Goal: Task Accomplishment & Management: Manage account settings

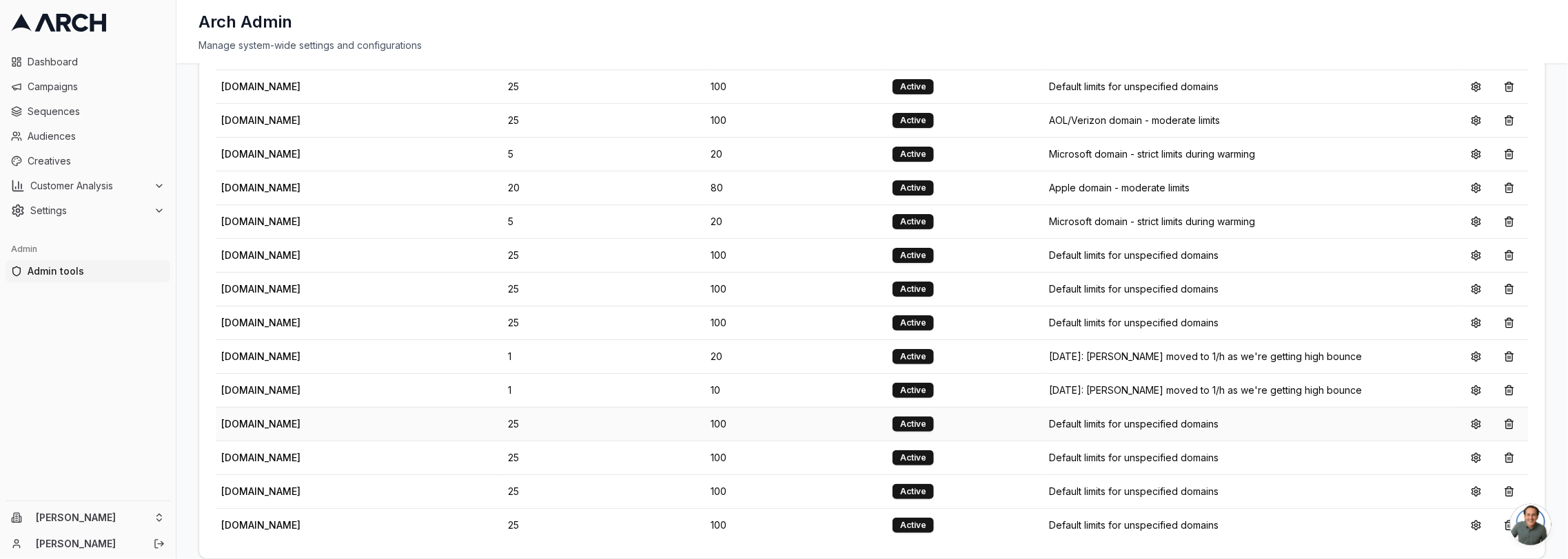
scroll to position [271, 0]
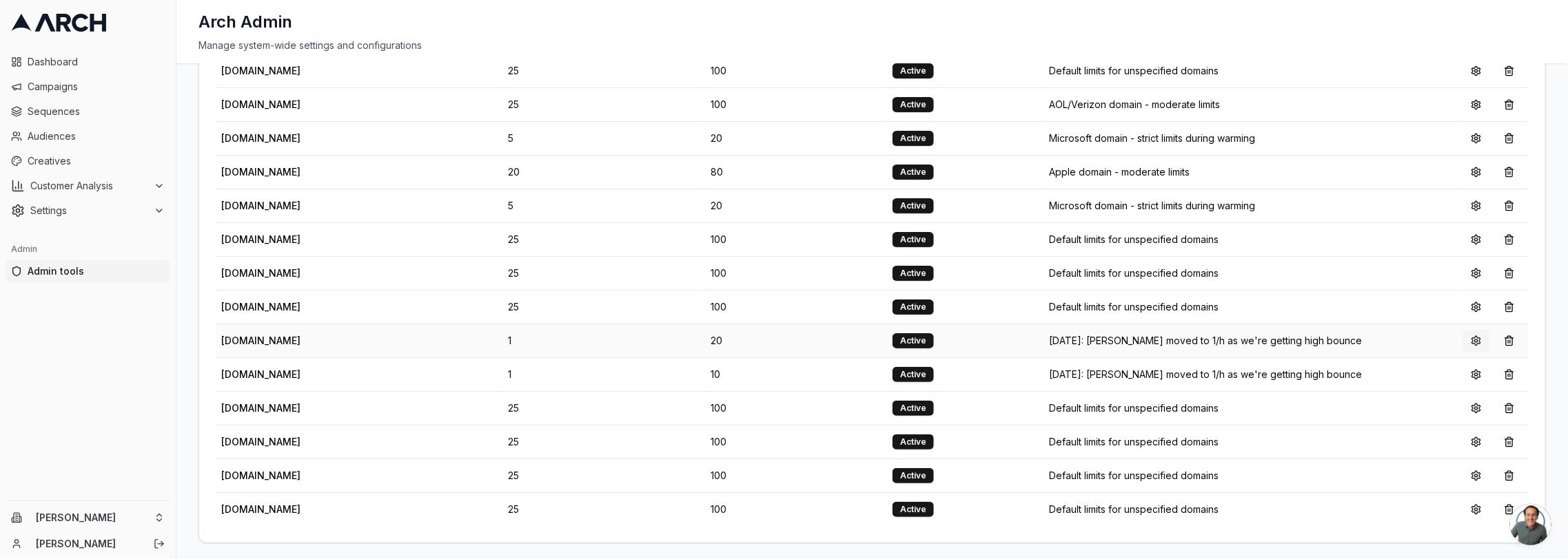
click at [1482, 337] on button at bounding box center [1476, 340] width 28 height 22
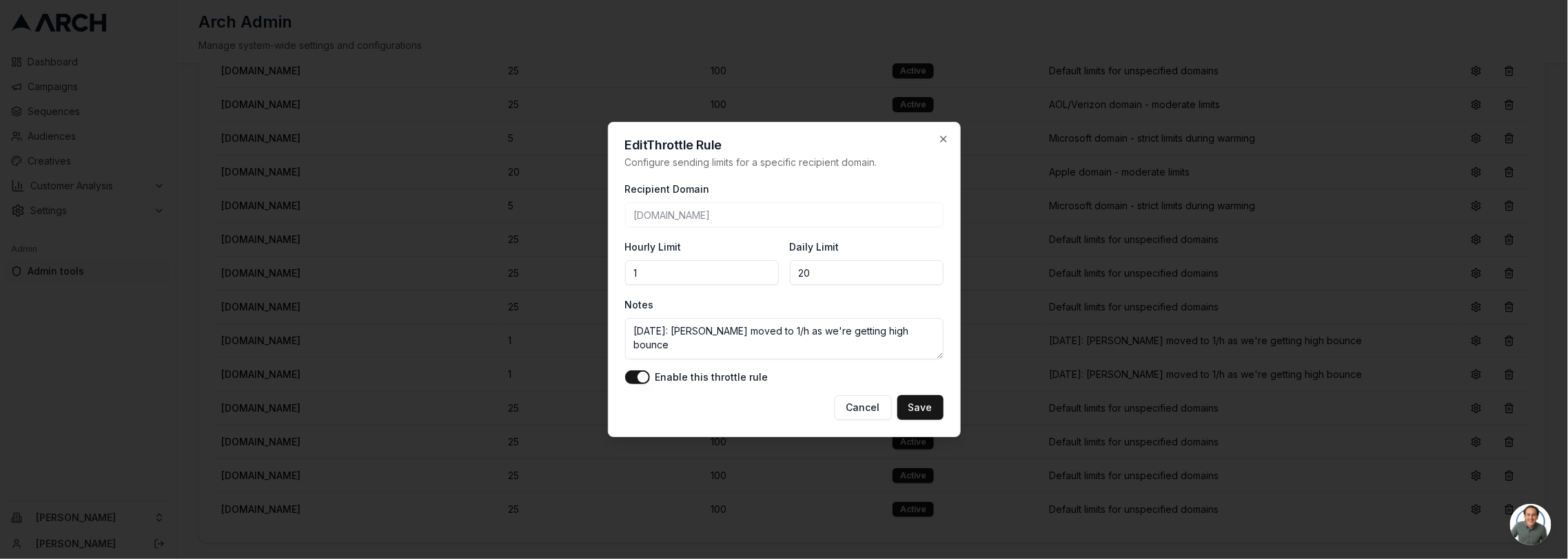
click at [844, 278] on input "20" at bounding box center [866, 272] width 153 height 25
type input "2"
type input "1"
click at [921, 409] on button "Save" at bounding box center [920, 407] width 46 height 25
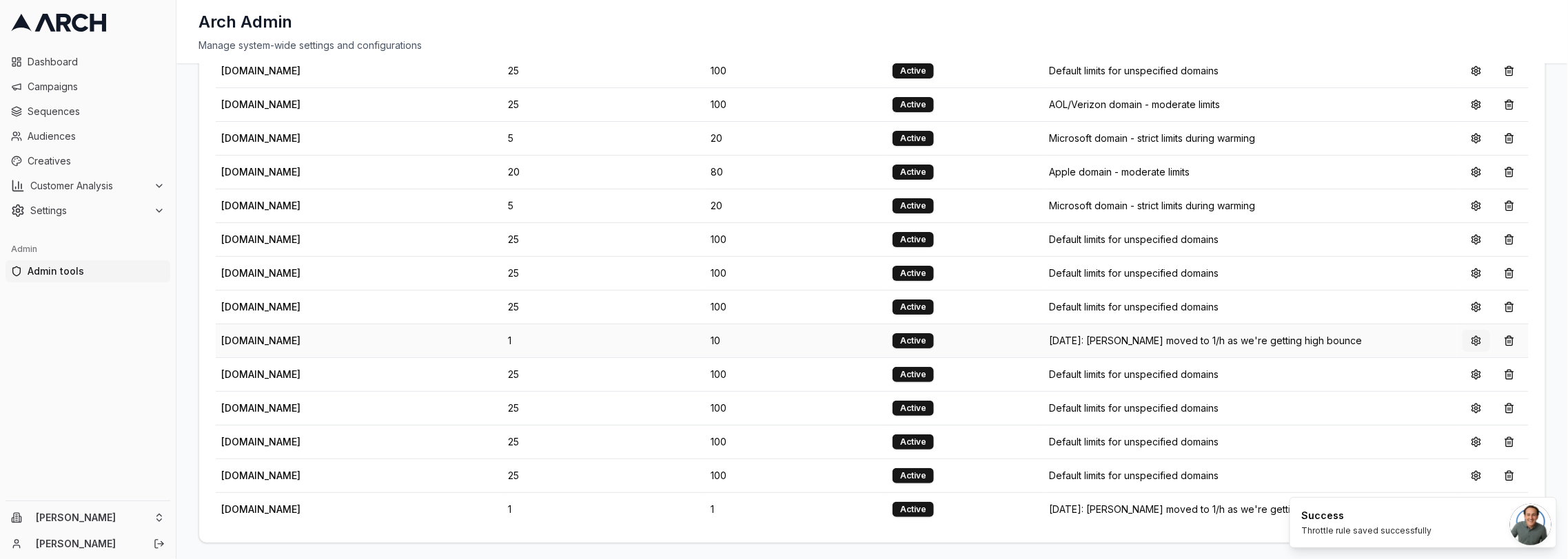
click at [1470, 342] on button at bounding box center [1476, 340] width 28 height 22
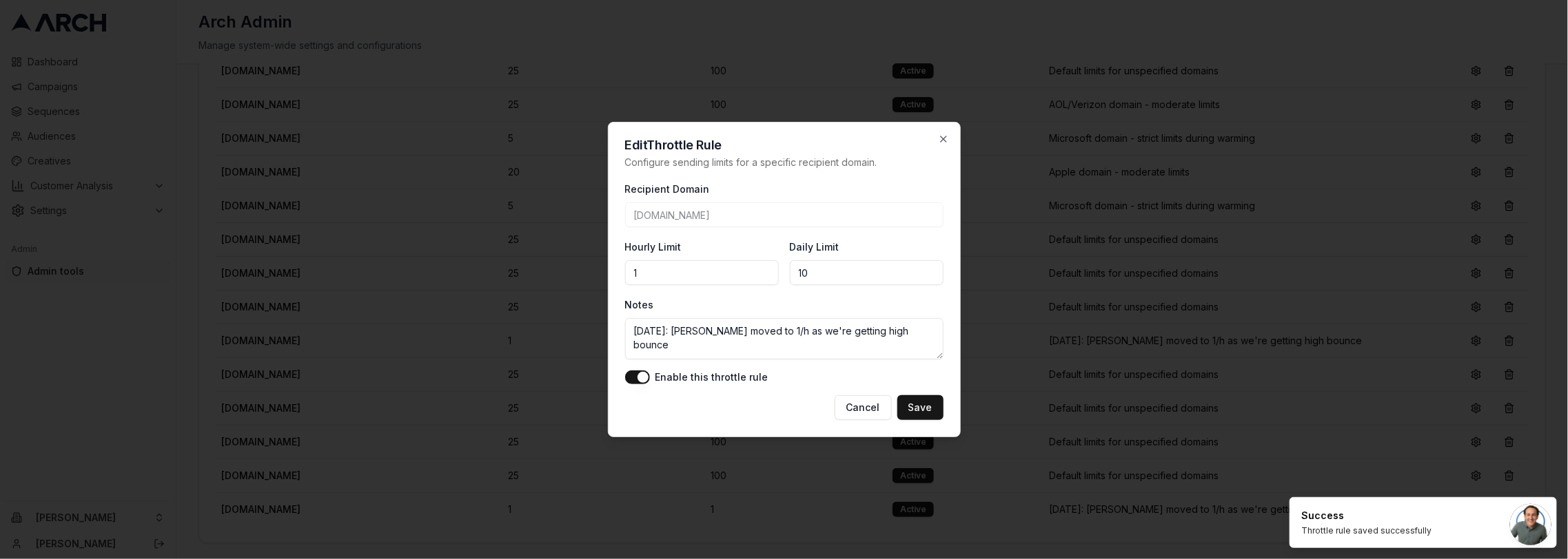
click at [863, 280] on input "10" at bounding box center [866, 272] width 153 height 25
type input "1"
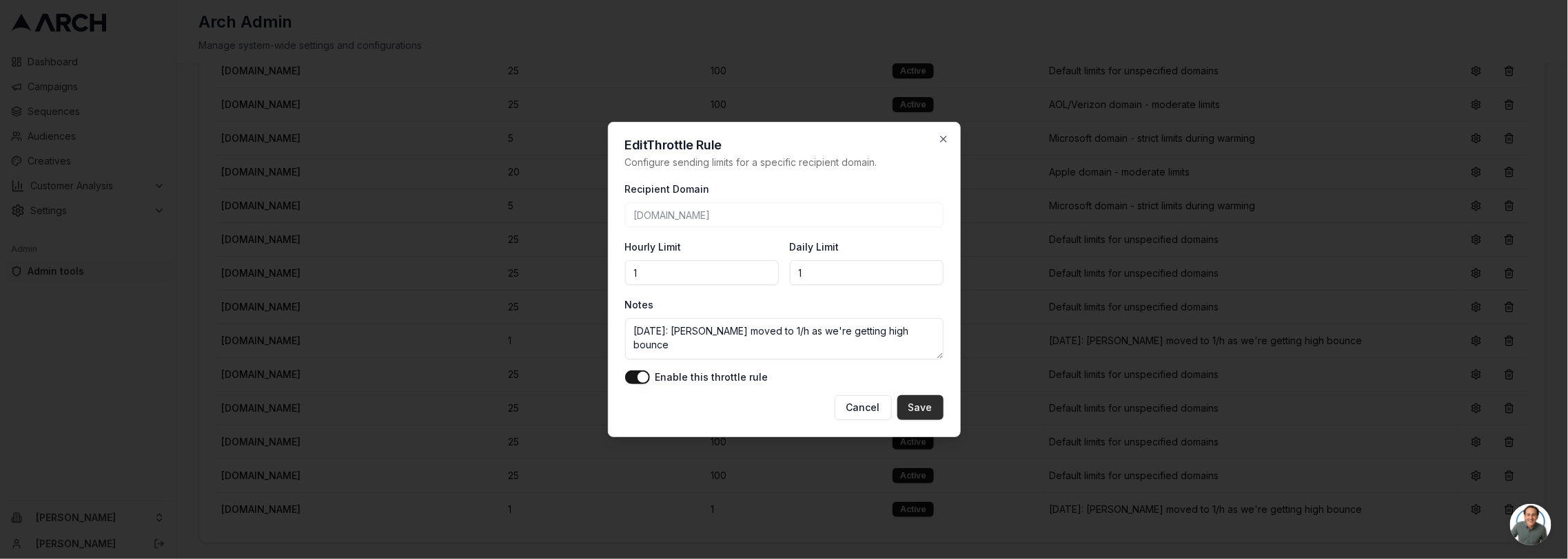
click at [915, 410] on button "Save" at bounding box center [920, 407] width 46 height 25
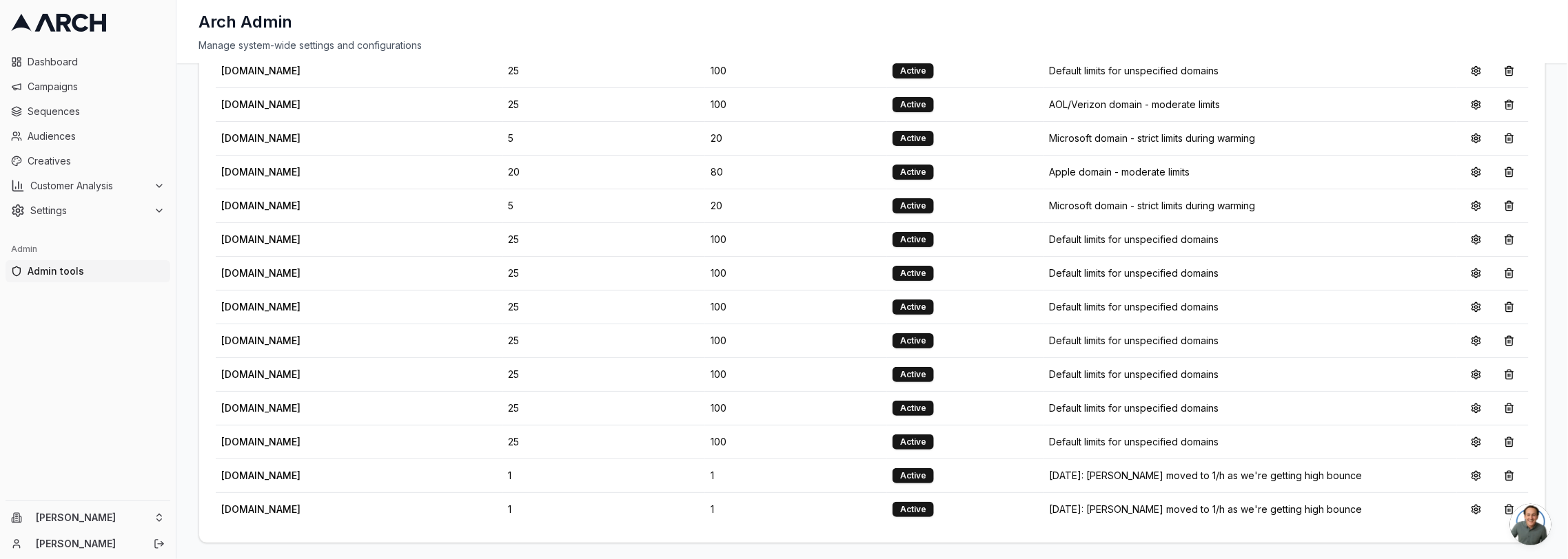
scroll to position [0, 0]
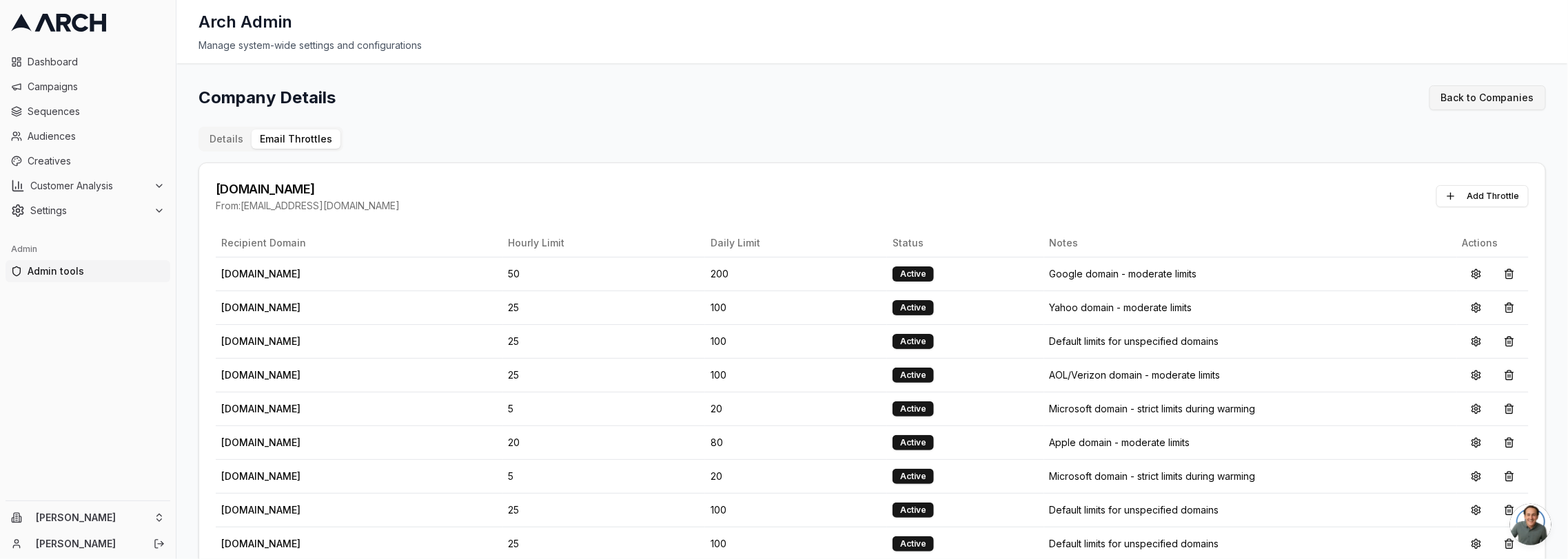
click at [1465, 102] on link "Back to Companies" at bounding box center [1487, 97] width 116 height 25
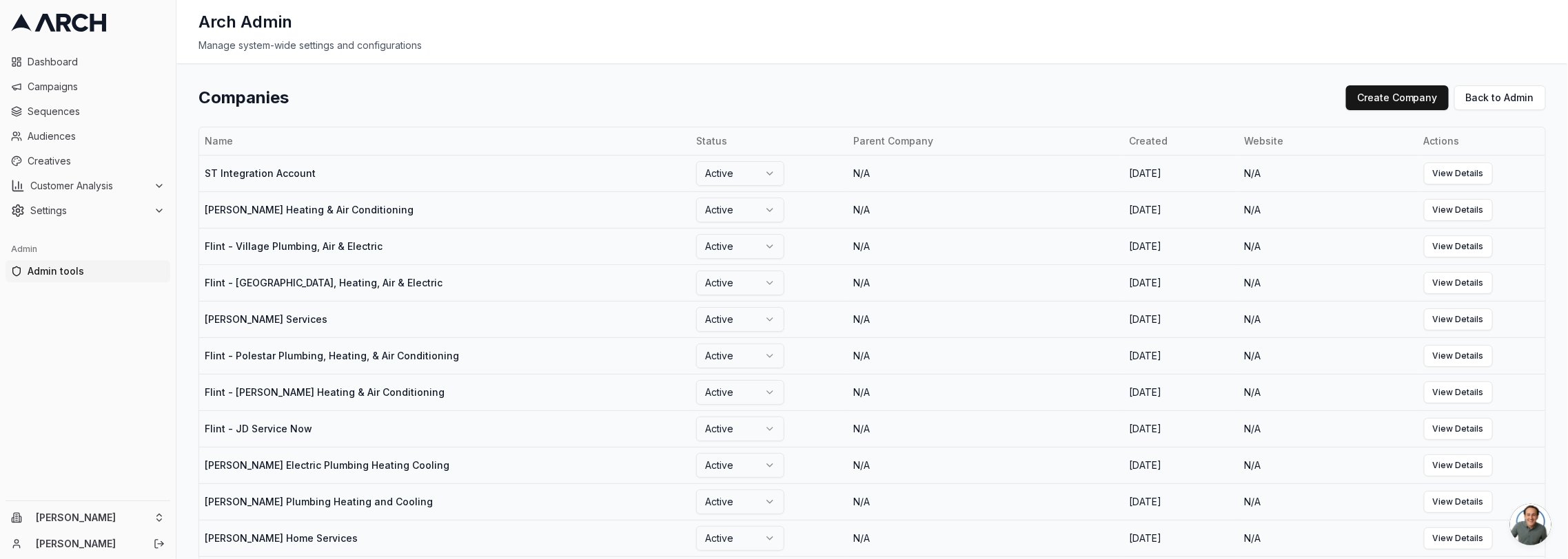
scroll to position [589, 0]
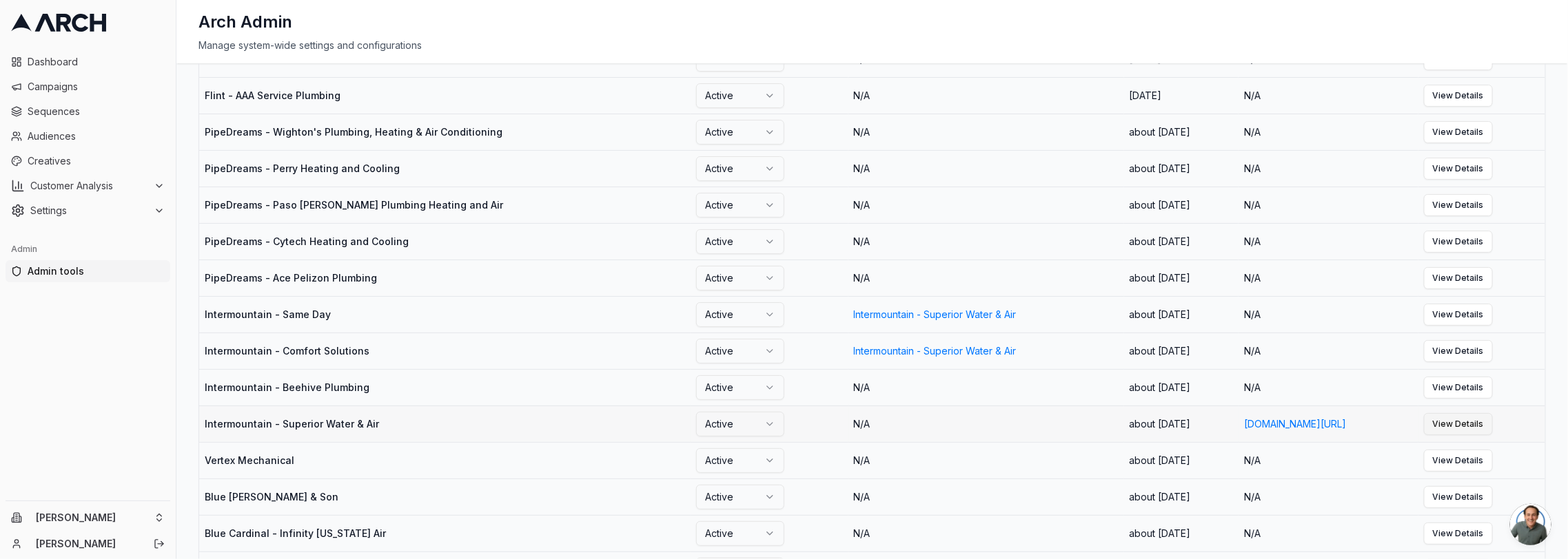
click at [1493, 429] on link "View Details" at bounding box center [1458, 424] width 69 height 22
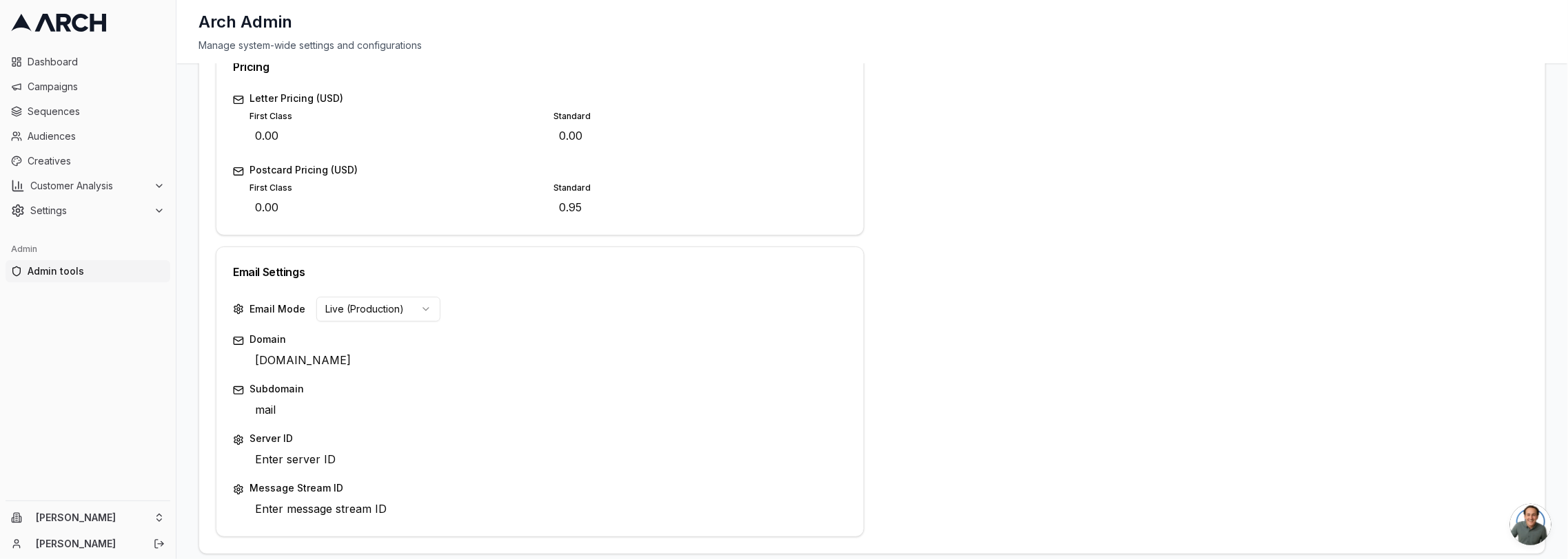
scroll to position [22, 0]
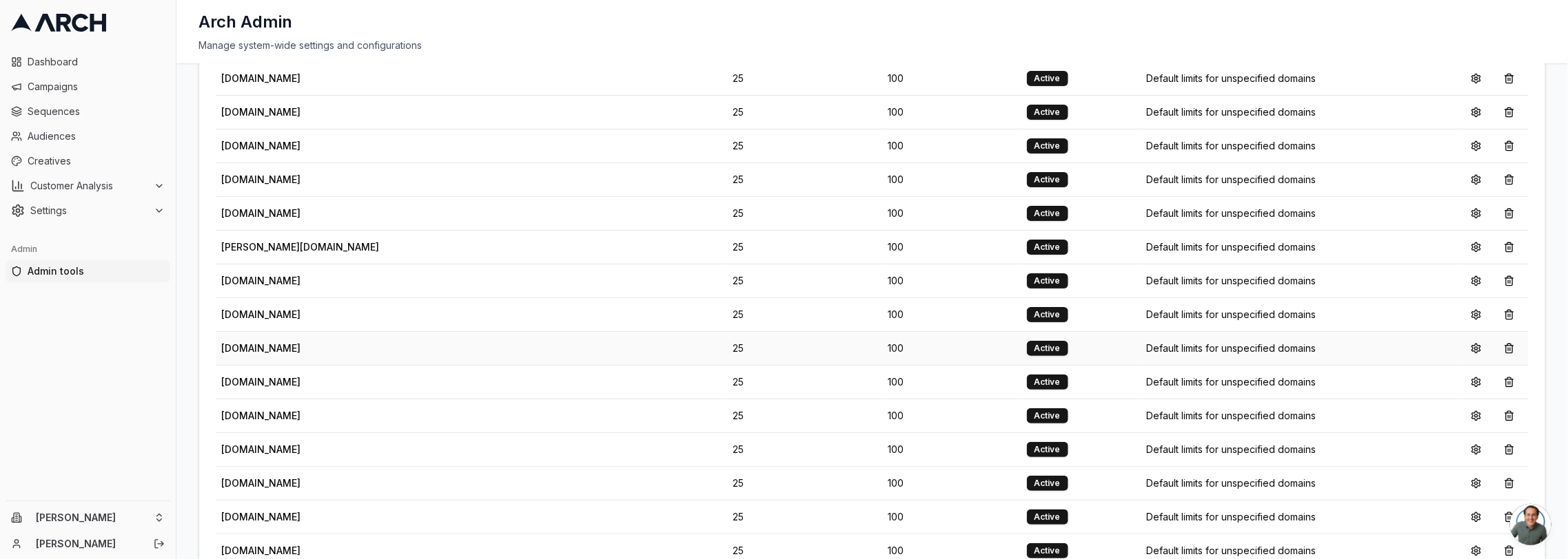
scroll to position [2510, 0]
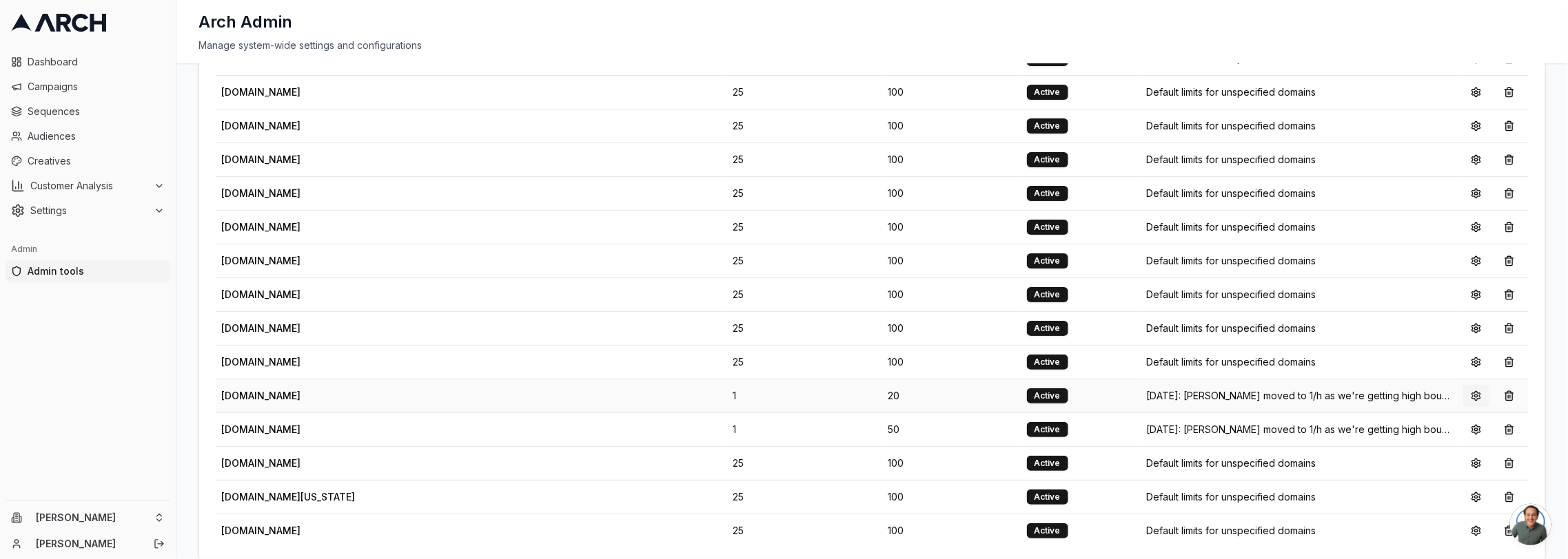
click at [1478, 385] on button at bounding box center [1476, 396] width 28 height 22
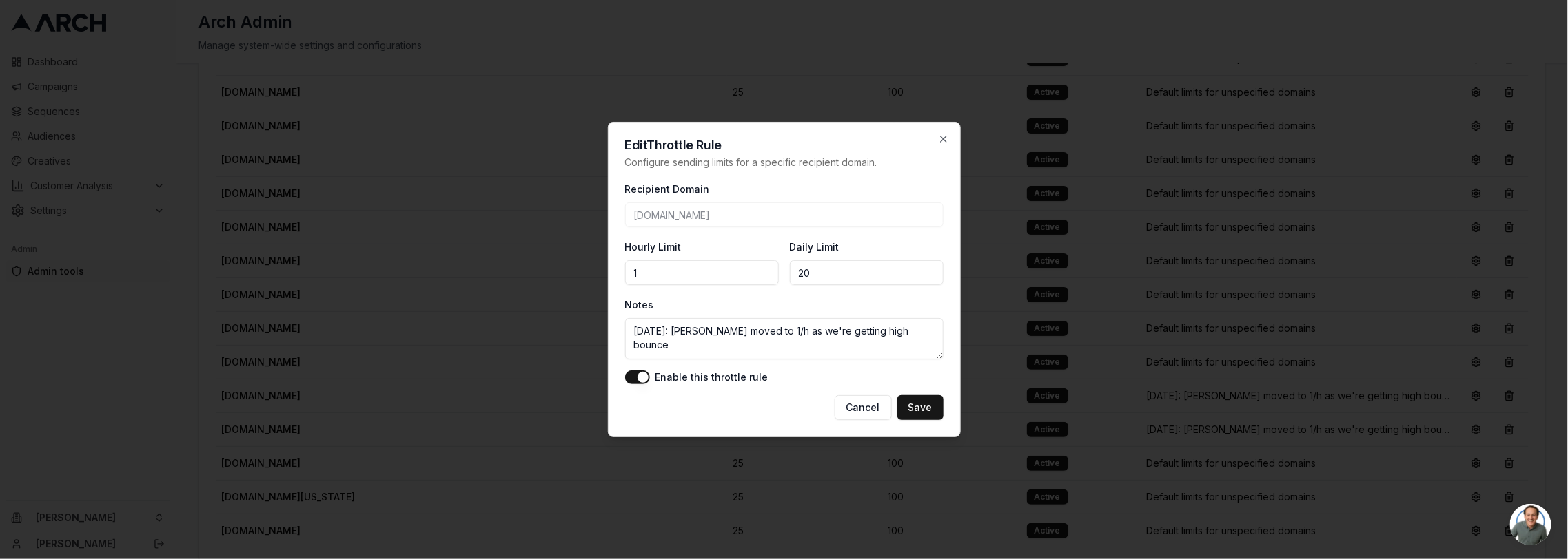
click at [876, 274] on input "20" at bounding box center [866, 272] width 153 height 25
type input "2"
type input "1"
click at [931, 415] on button "Save" at bounding box center [920, 407] width 46 height 25
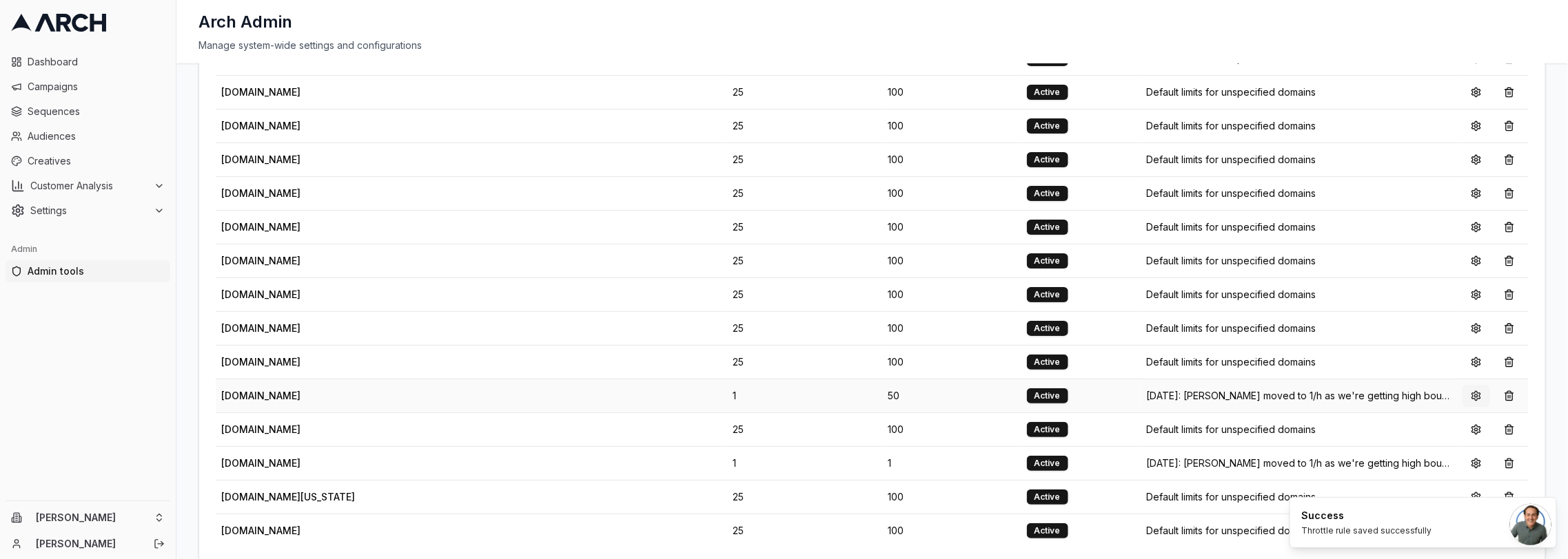
click at [1471, 385] on button at bounding box center [1476, 396] width 28 height 22
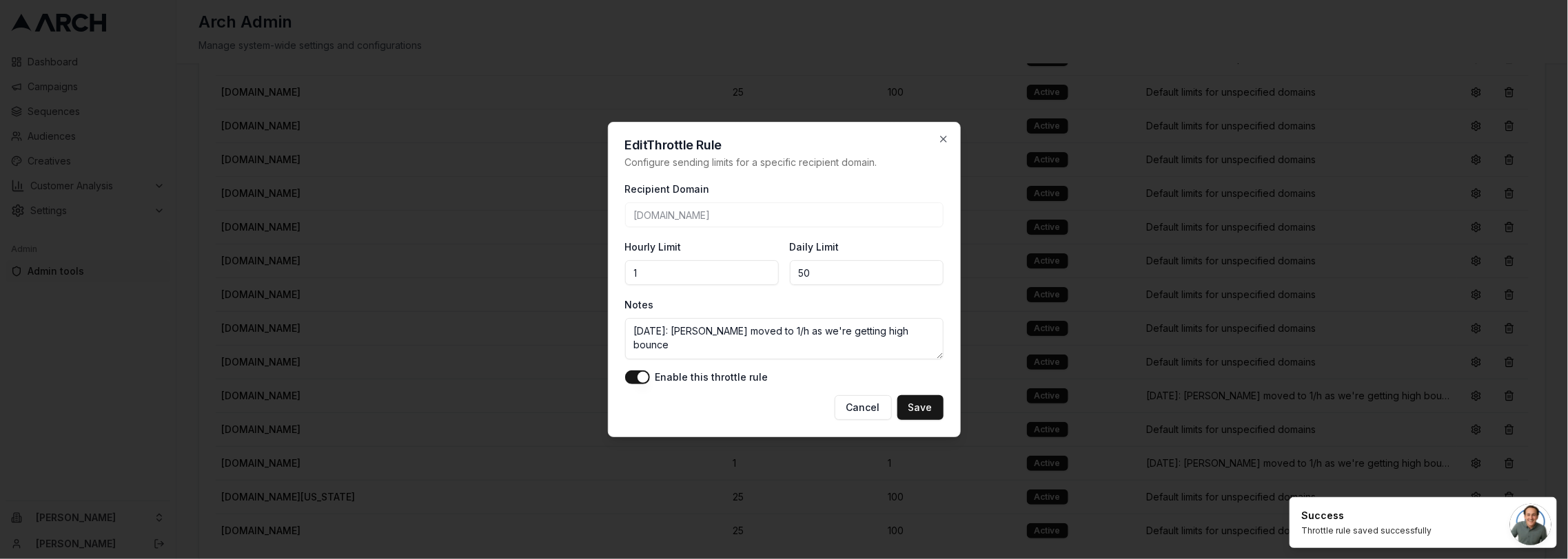
click at [862, 274] on input "50" at bounding box center [866, 272] width 153 height 25
type input "5"
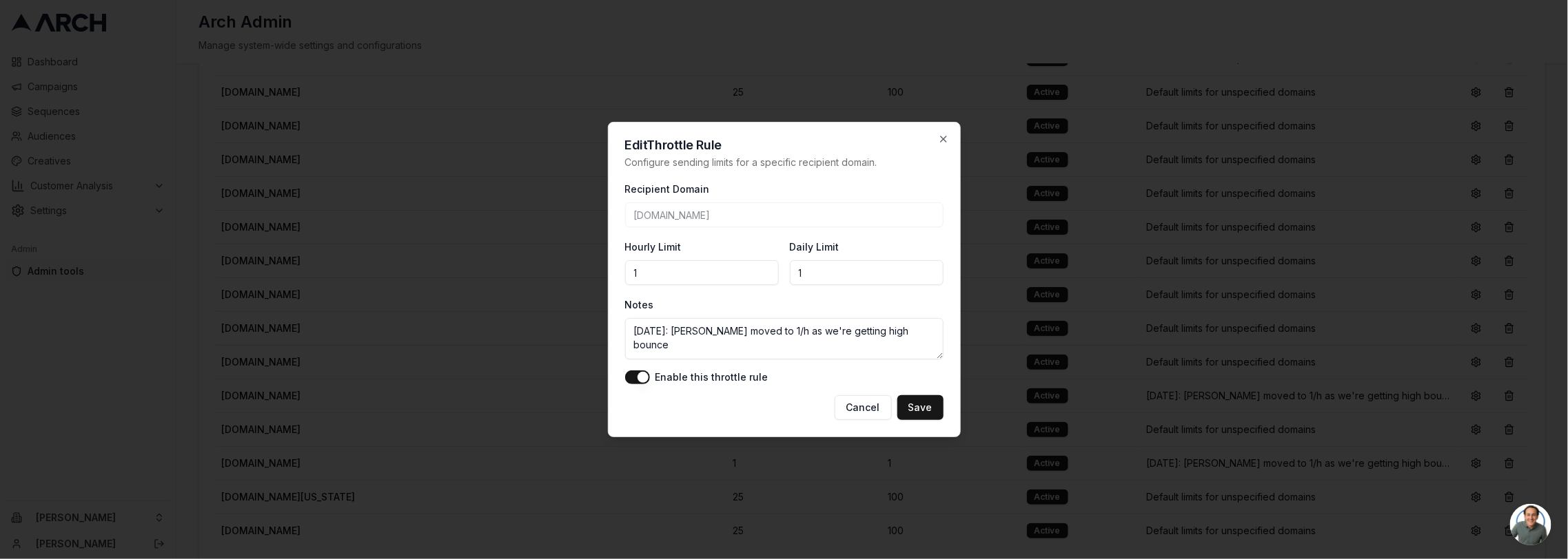
type input "1"
click at [910, 396] on button "Save" at bounding box center [920, 407] width 46 height 25
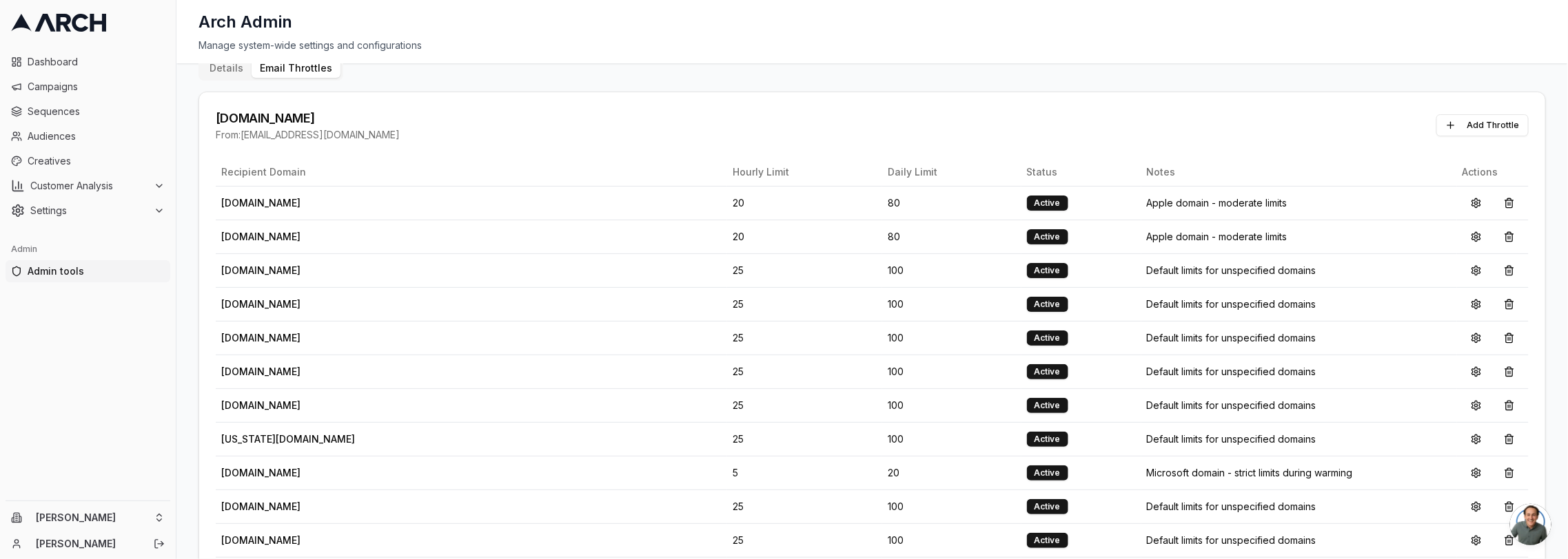
scroll to position [831, 0]
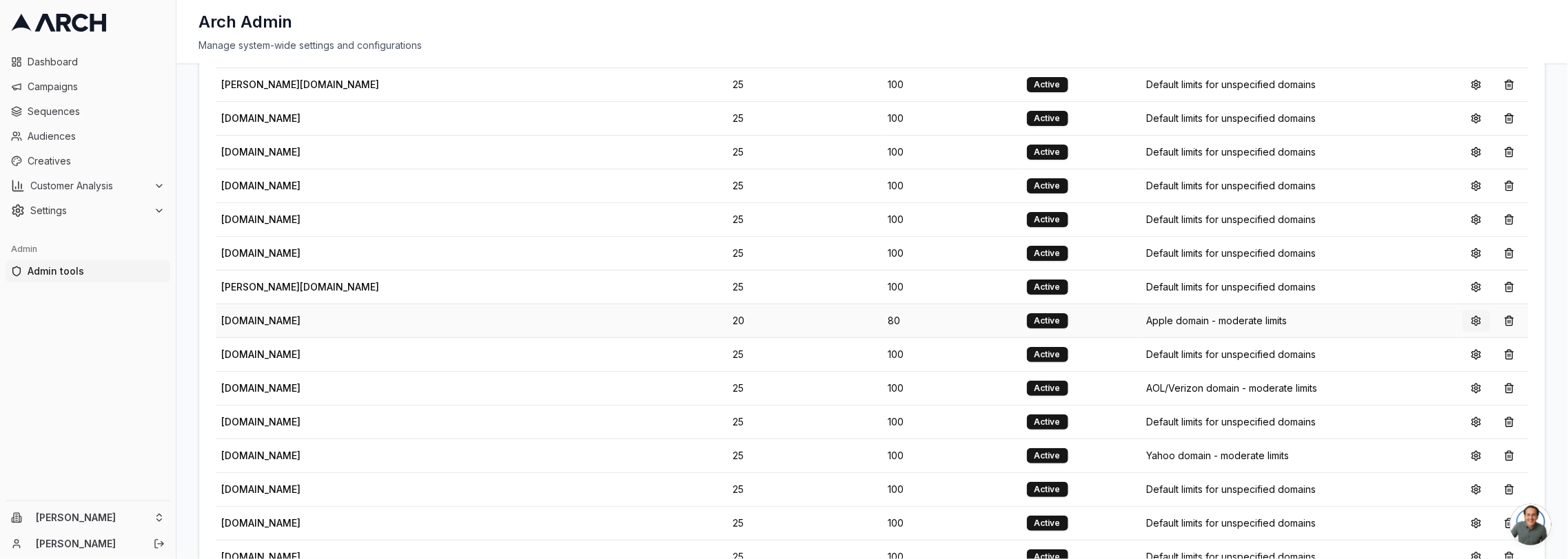
click at [1481, 311] on button at bounding box center [1476, 321] width 28 height 22
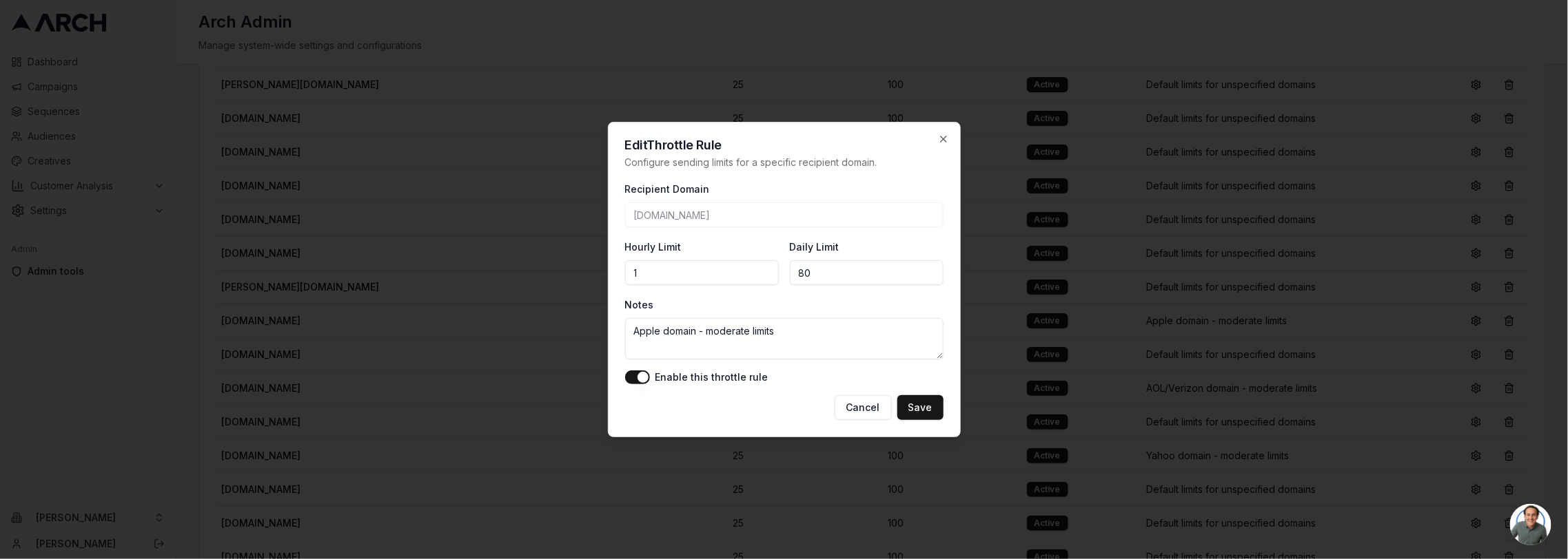
type input "1"
click at [932, 414] on button "Save" at bounding box center [920, 407] width 46 height 25
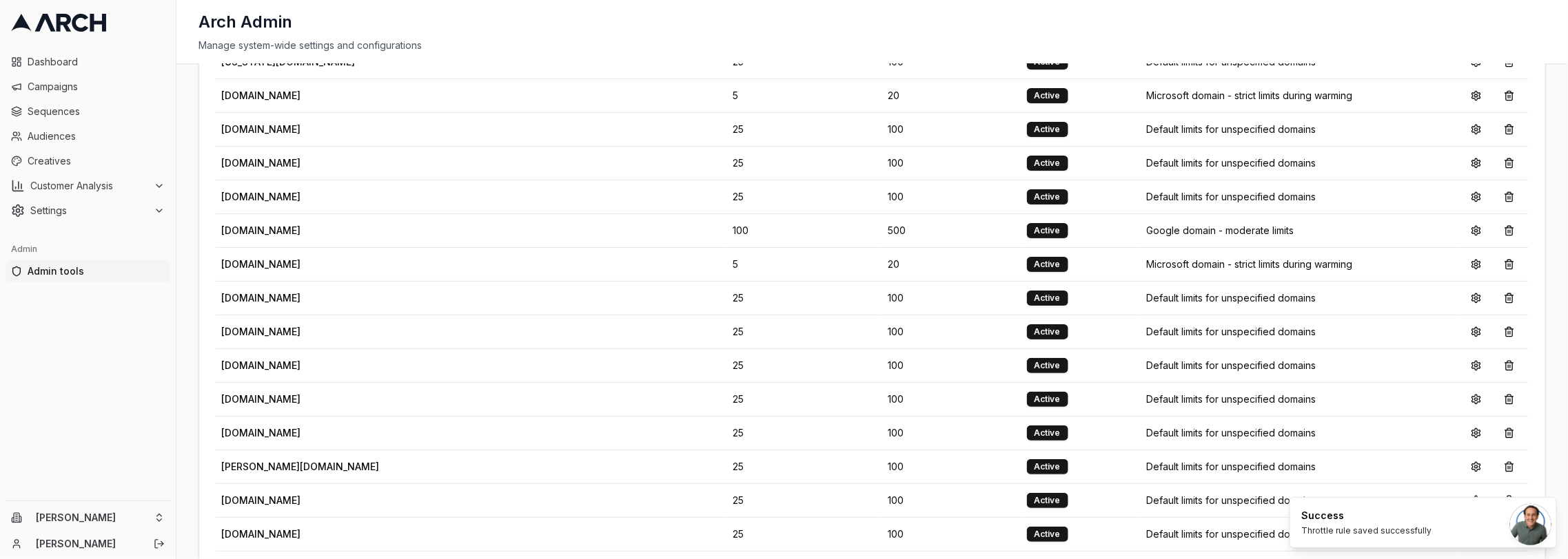
scroll to position [0, 0]
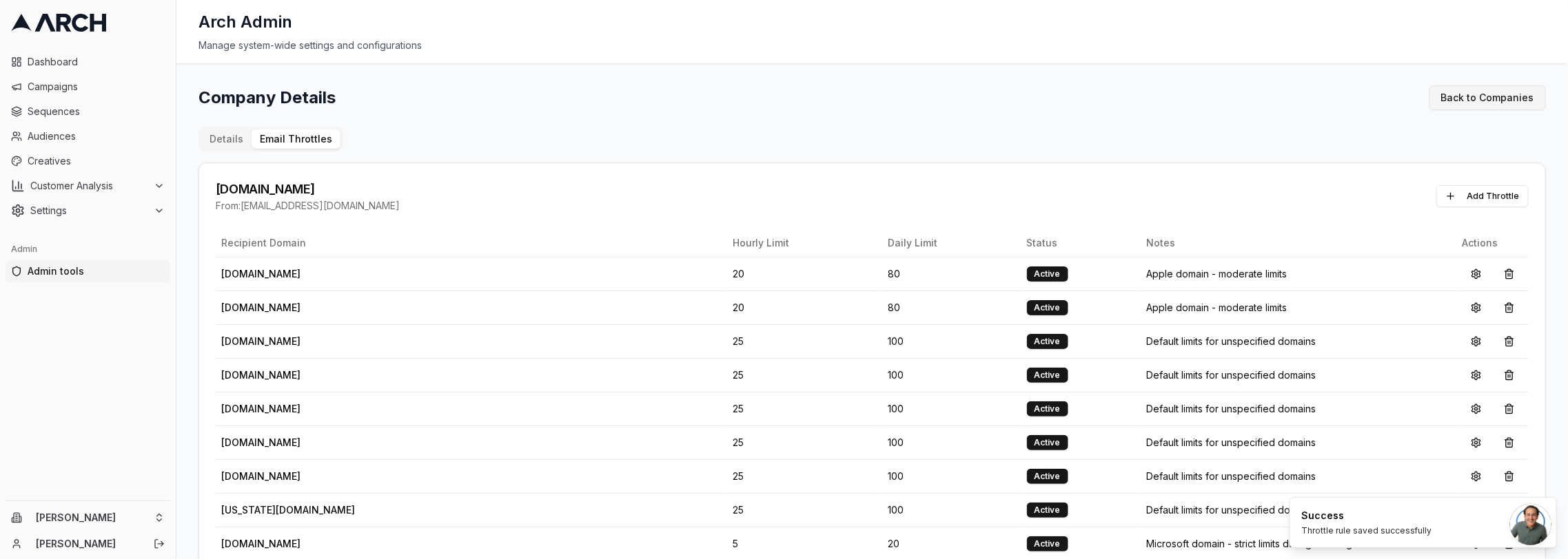
click at [1519, 89] on link "Back to Companies" at bounding box center [1487, 97] width 116 height 25
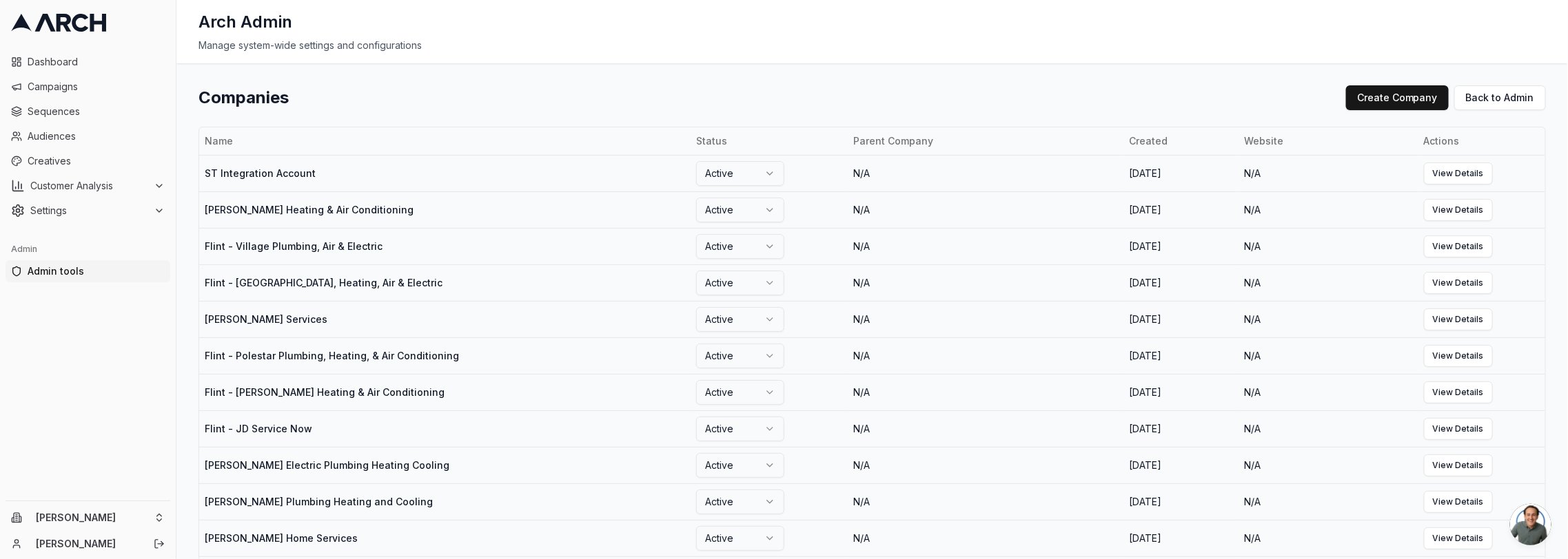
scroll to position [628, 0]
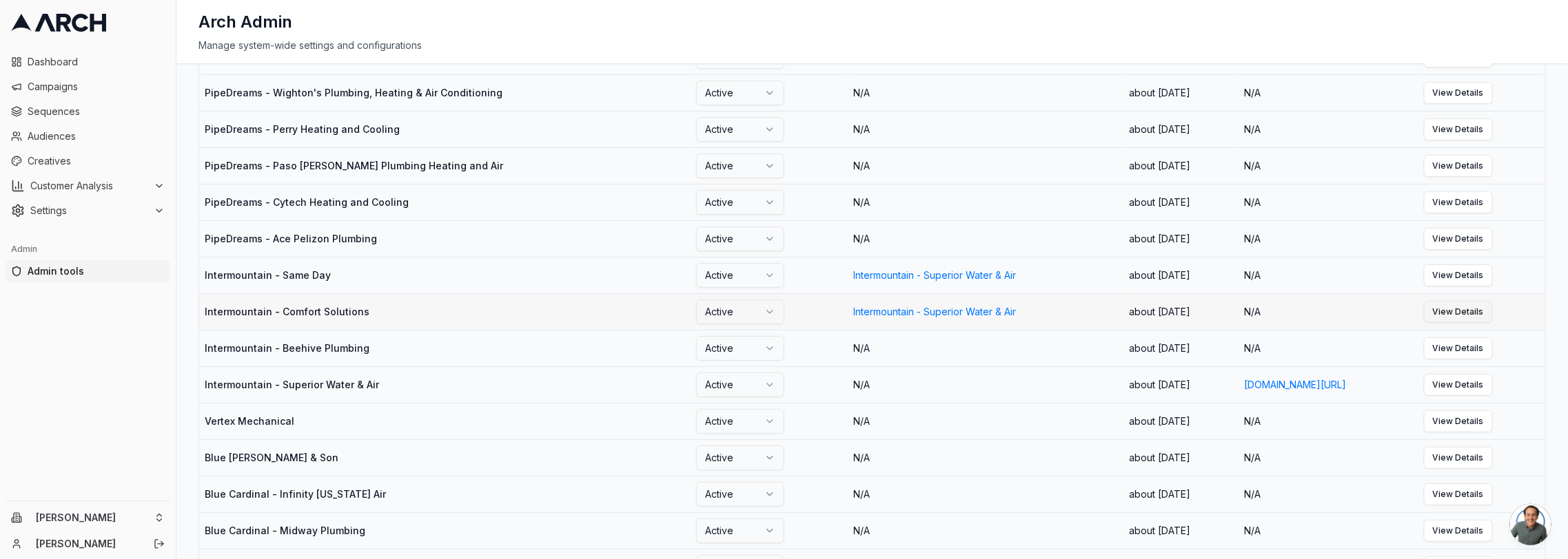
click at [1485, 310] on link "View Details" at bounding box center [1458, 312] width 69 height 22
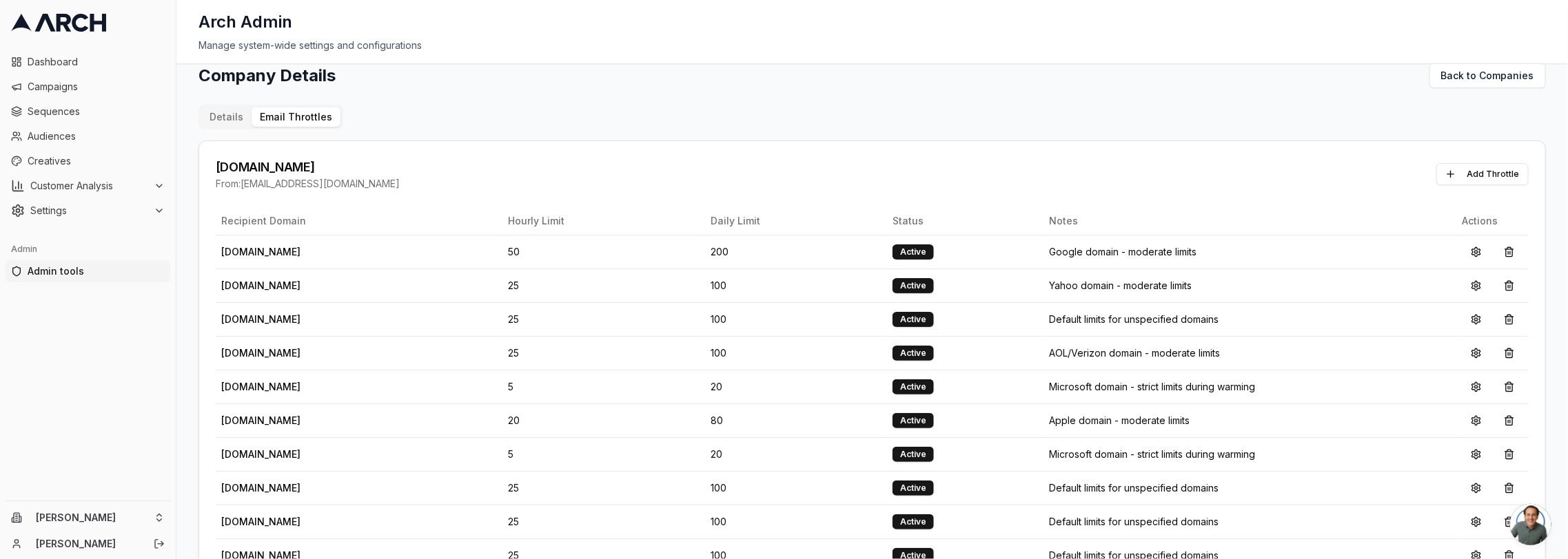
click at [314, 110] on button "Email Throttles" at bounding box center [296, 117] width 89 height 19
click at [1469, 418] on button at bounding box center [1476, 421] width 28 height 22
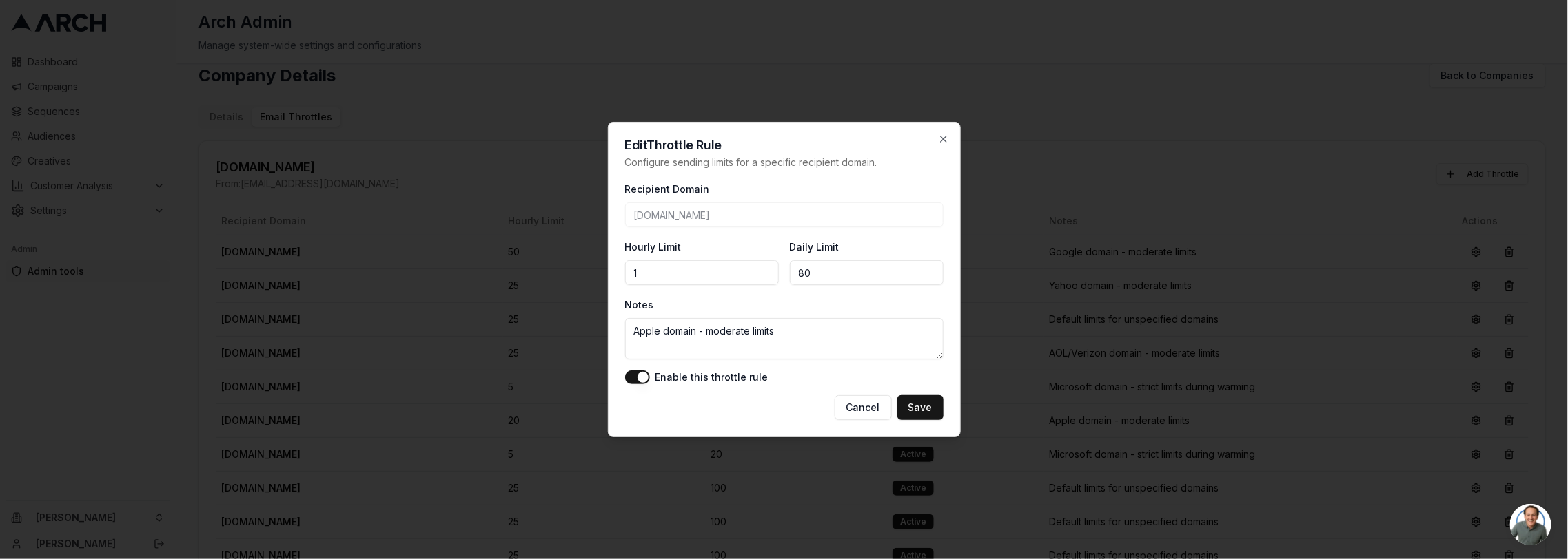
type input "1"
click at [830, 270] on input "80" at bounding box center [866, 272] width 153 height 25
type input "1"
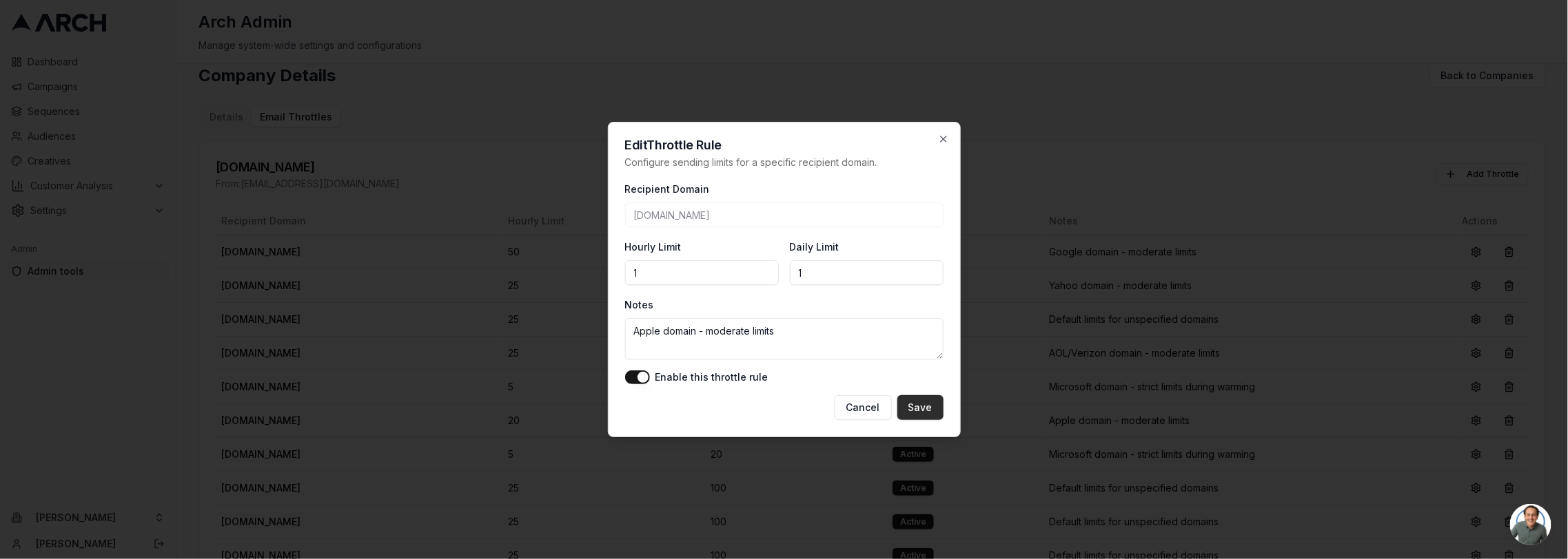
click at [914, 408] on button "Save" at bounding box center [920, 407] width 46 height 25
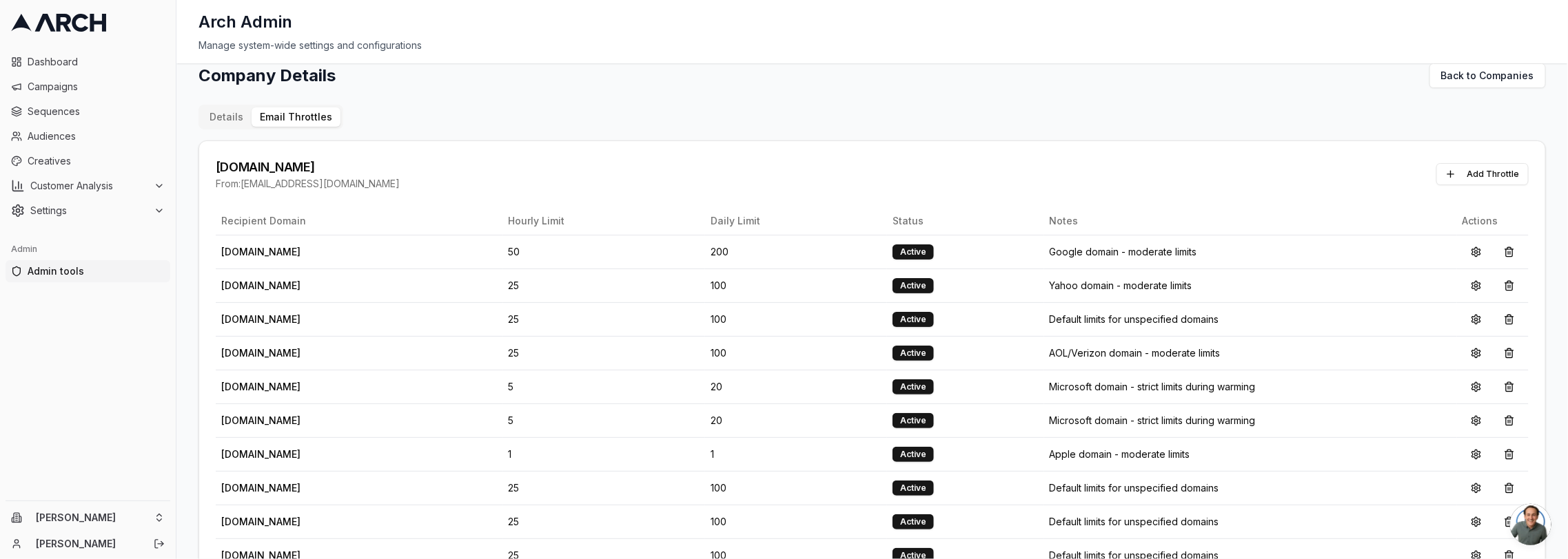
click at [1219, 82] on div "Company Details Back to Companies" at bounding box center [872, 75] width 1348 height 25
